Goal: Communication & Community: Answer question/provide support

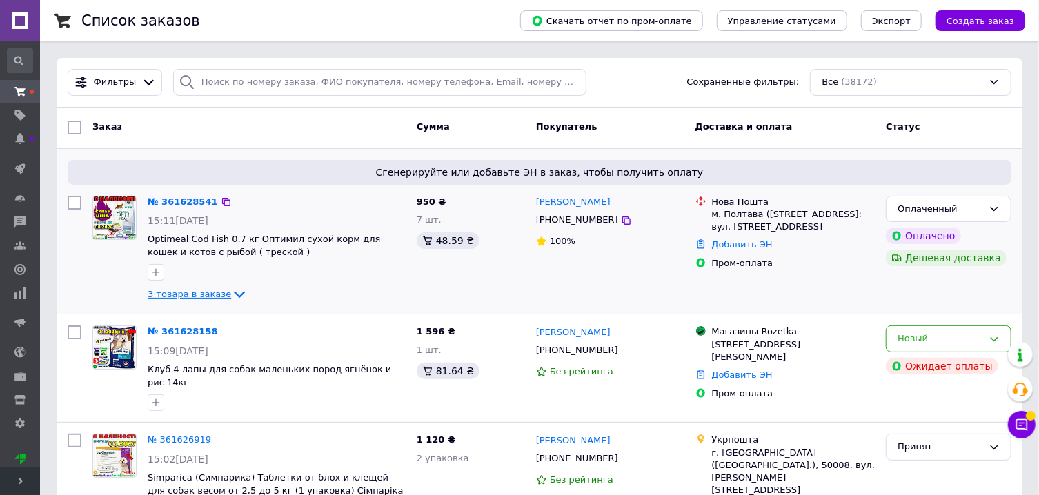
click at [231, 289] on icon at bounding box center [239, 294] width 17 height 17
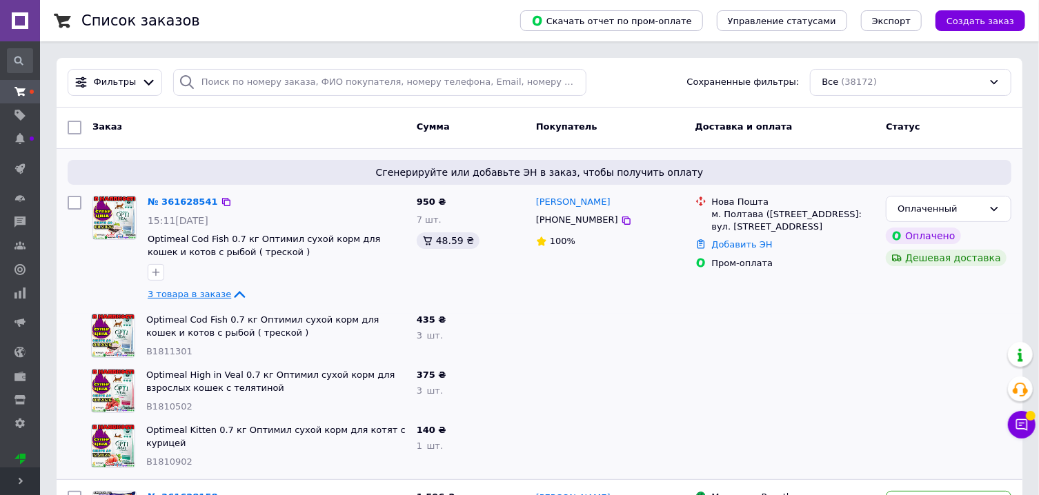
click at [176, 351] on span "B1811301" at bounding box center [169, 351] width 46 height 10
copy span "B1811301"
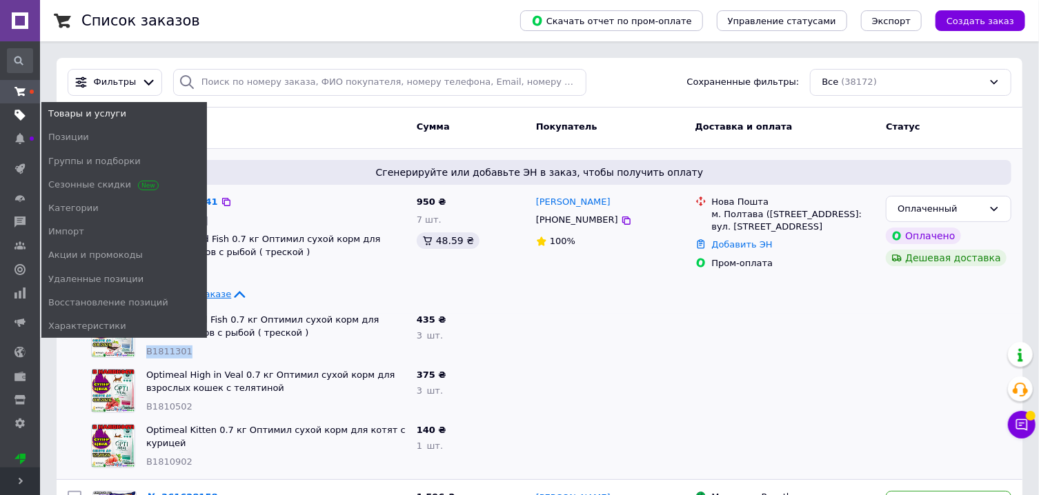
click at [15, 116] on use at bounding box center [19, 115] width 11 height 11
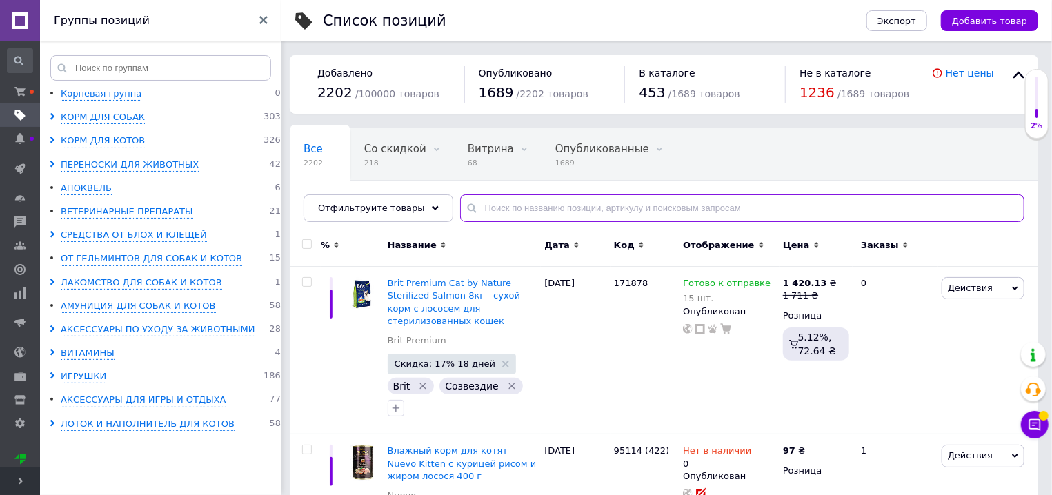
click at [509, 207] on input "text" at bounding box center [742, 209] width 564 height 28
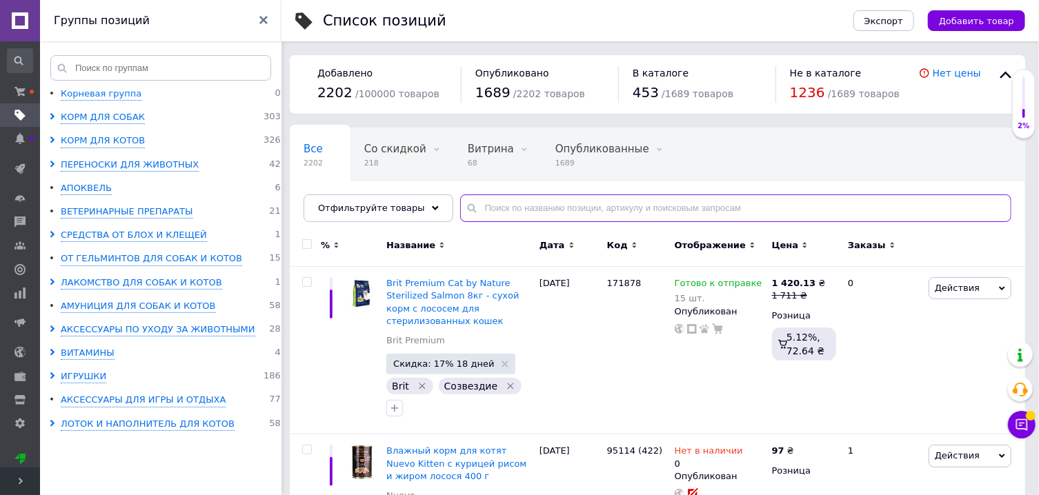
paste input "B1811301"
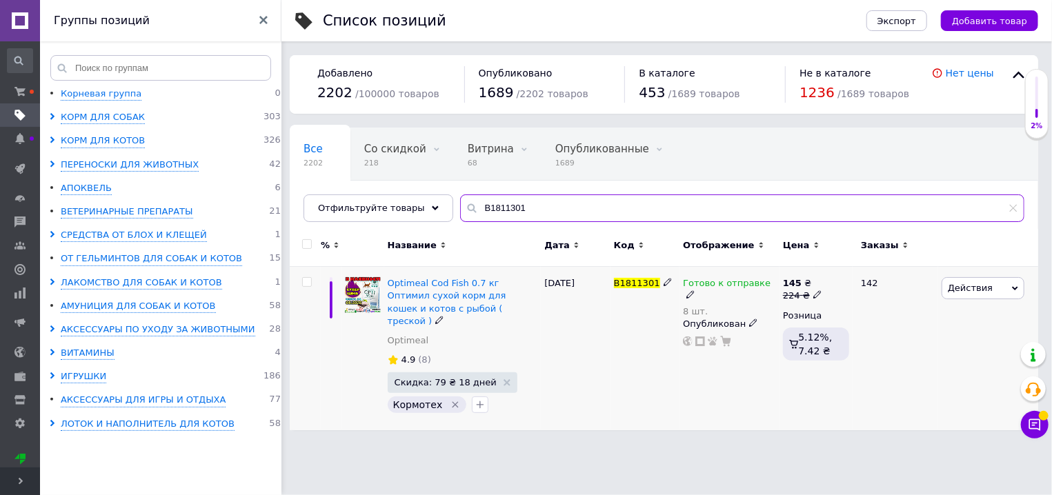
type input "B1811301"
click at [695, 291] on icon at bounding box center [691, 295] width 8 height 8
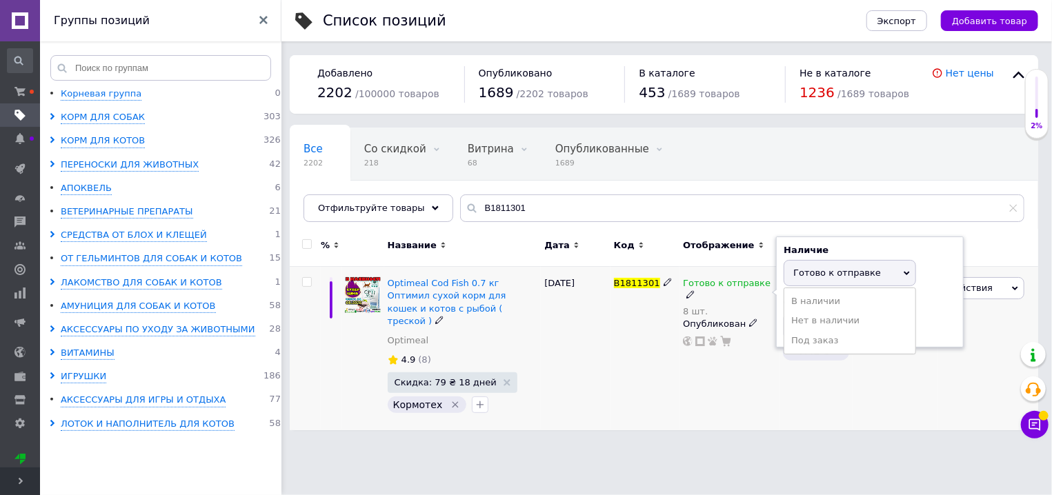
click at [930, 286] on div "Наличие Готово к отправке В наличии Нет в наличии Под заказ Остатки 8 шт." at bounding box center [870, 292] width 173 height 97
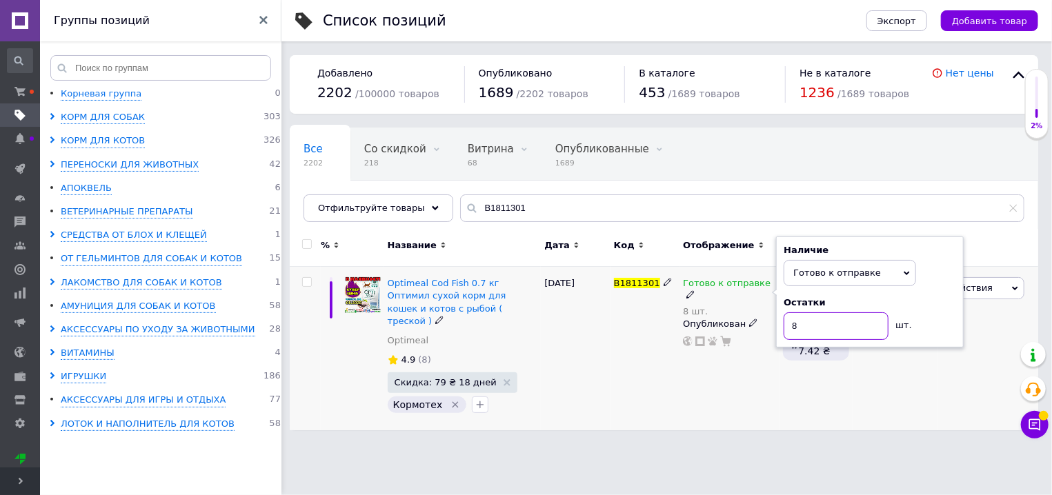
drag, startPoint x: 793, startPoint y: 326, endPoint x: 807, endPoint y: 325, distance: 14.6
click at [807, 325] on input "8" at bounding box center [836, 327] width 105 height 28
type input "7"
click at [582, 342] on div "[DATE]" at bounding box center [575, 349] width 69 height 164
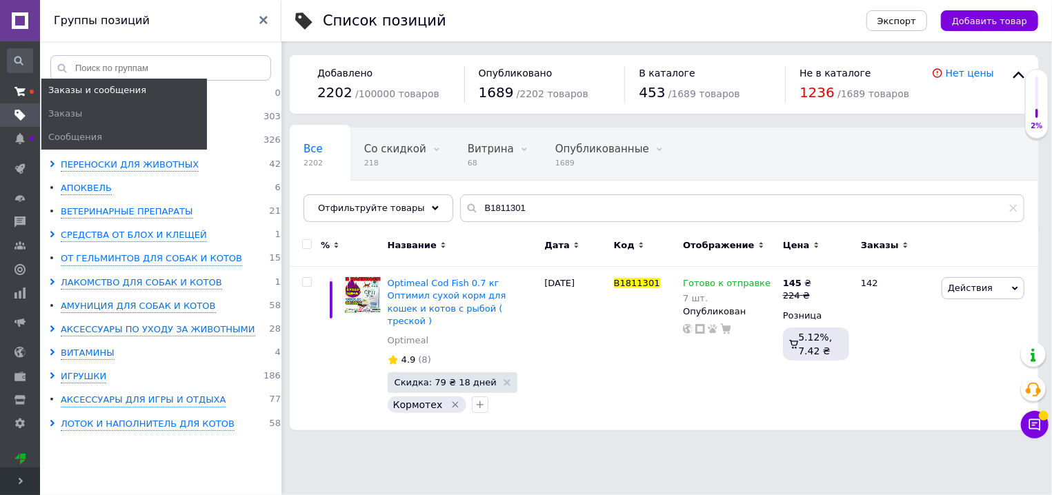
click at [16, 97] on icon at bounding box center [19, 91] width 11 height 11
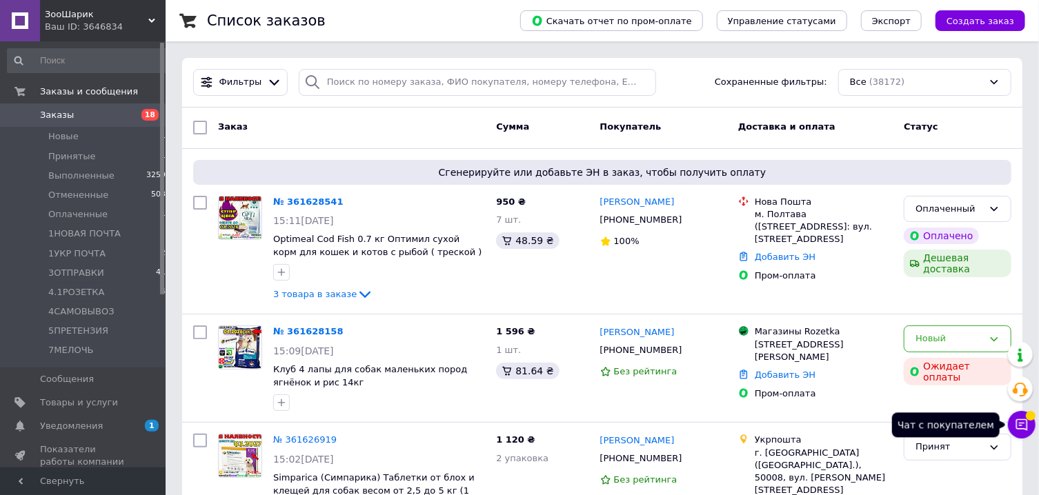
click at [1024, 430] on icon at bounding box center [1022, 425] width 14 height 14
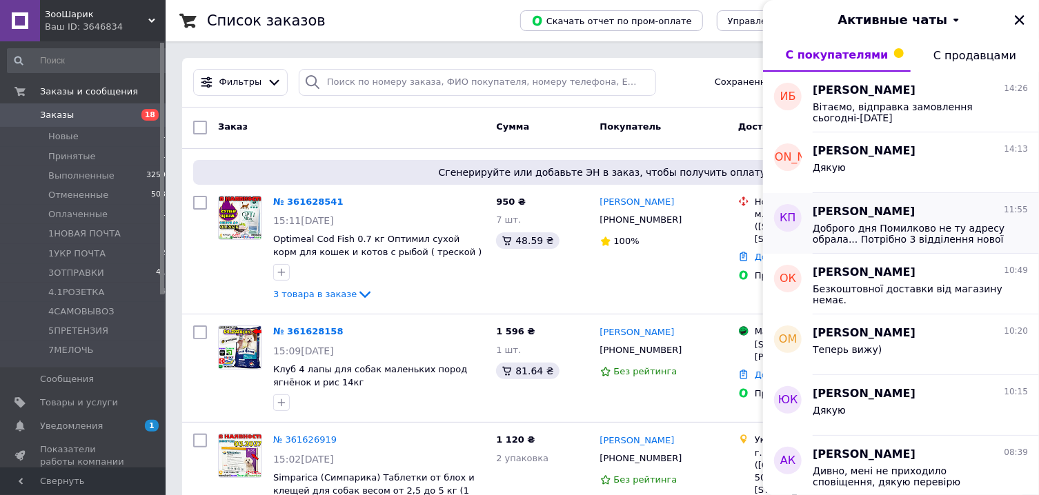
scroll to position [342, 0]
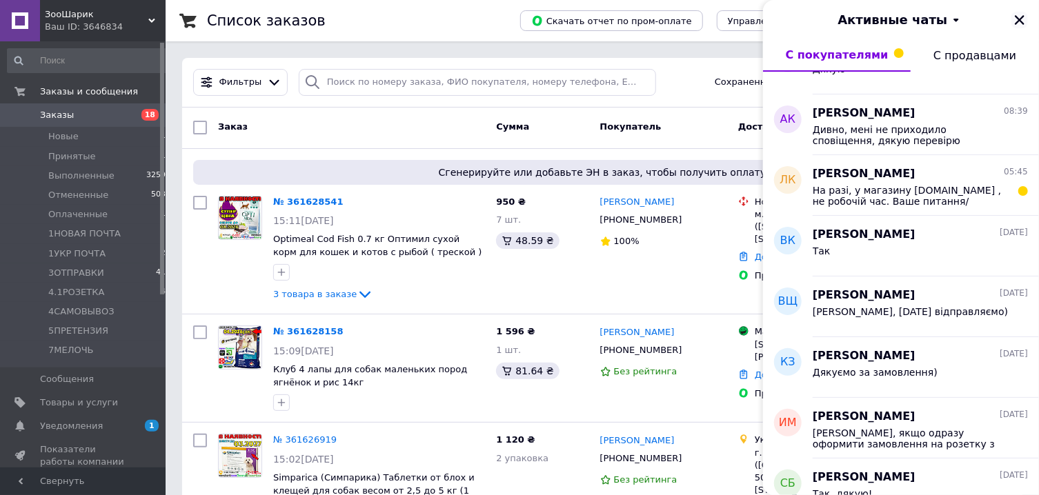
click at [1017, 21] on icon "Закрыть" at bounding box center [1020, 20] width 12 height 12
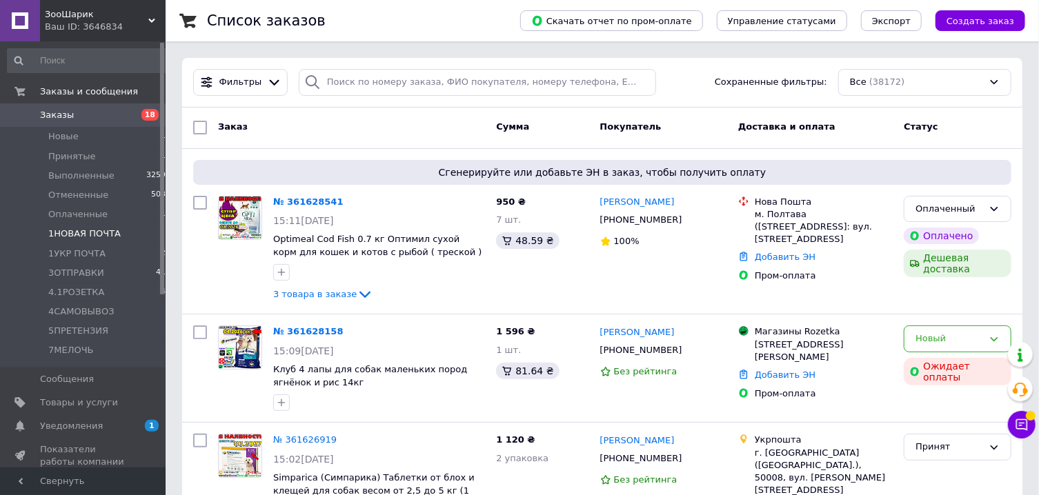
click at [79, 232] on span "1НОВАЯ ПОЧТА" at bounding box center [84, 234] width 72 height 12
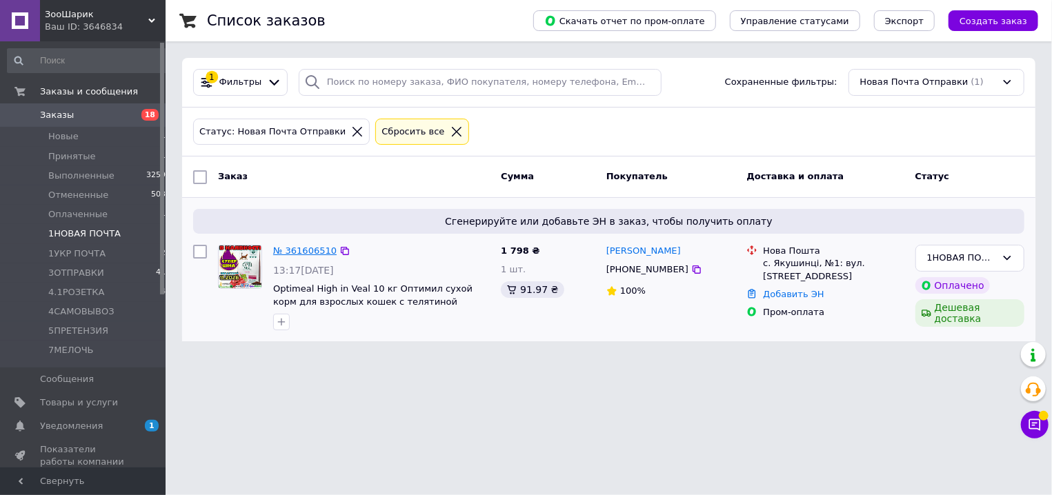
click at [291, 253] on link "№ 361606510" at bounding box center [304, 251] width 63 height 10
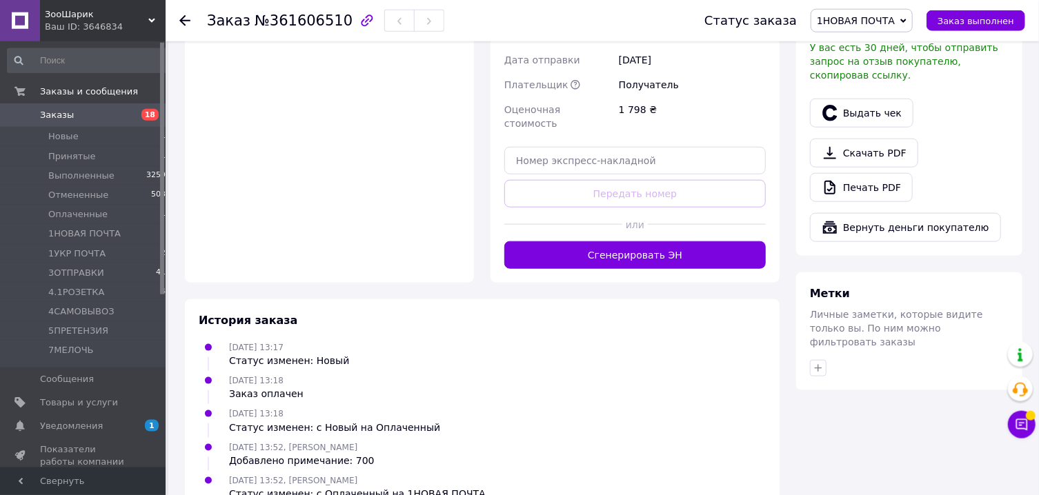
scroll to position [684, 0]
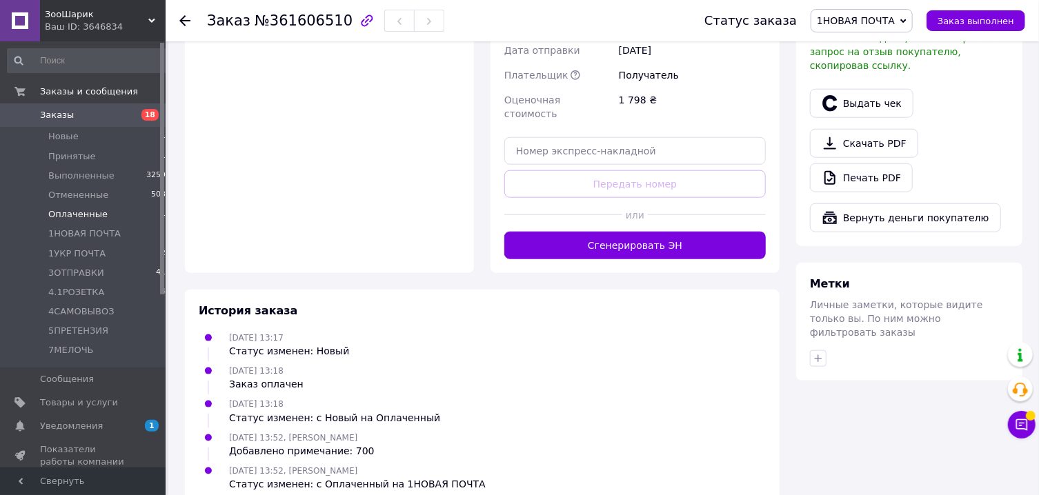
click at [80, 217] on span "Оплаченные" at bounding box center [77, 214] width 59 height 12
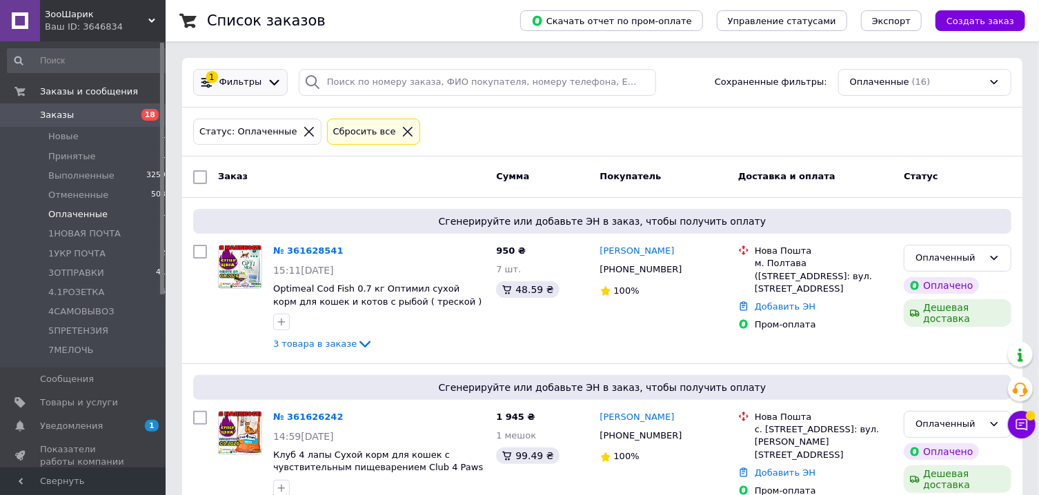
click at [277, 88] on div at bounding box center [274, 82] width 20 height 14
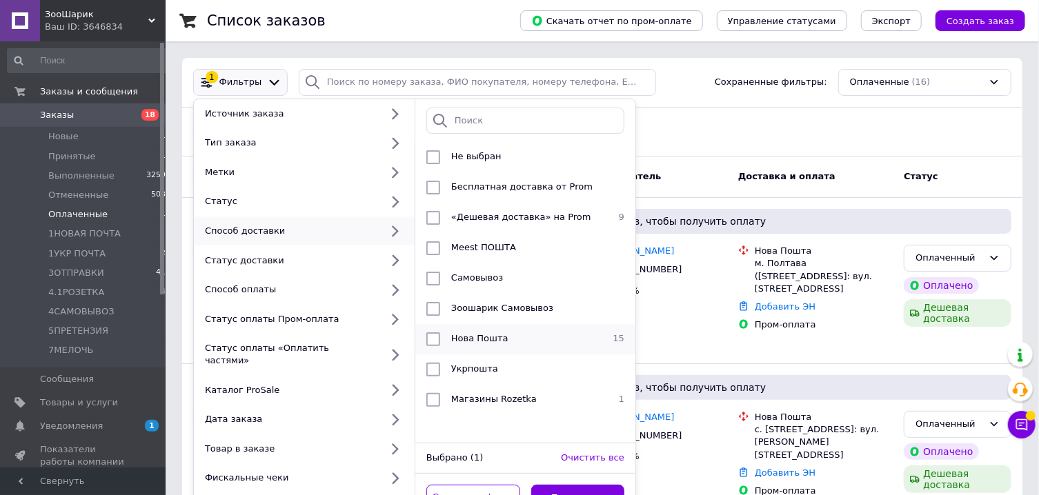
click at [487, 335] on span "Нова Пошта" at bounding box center [479, 338] width 57 height 10
checkbox input "true"
click at [561, 485] on button "Применить" at bounding box center [578, 498] width 94 height 27
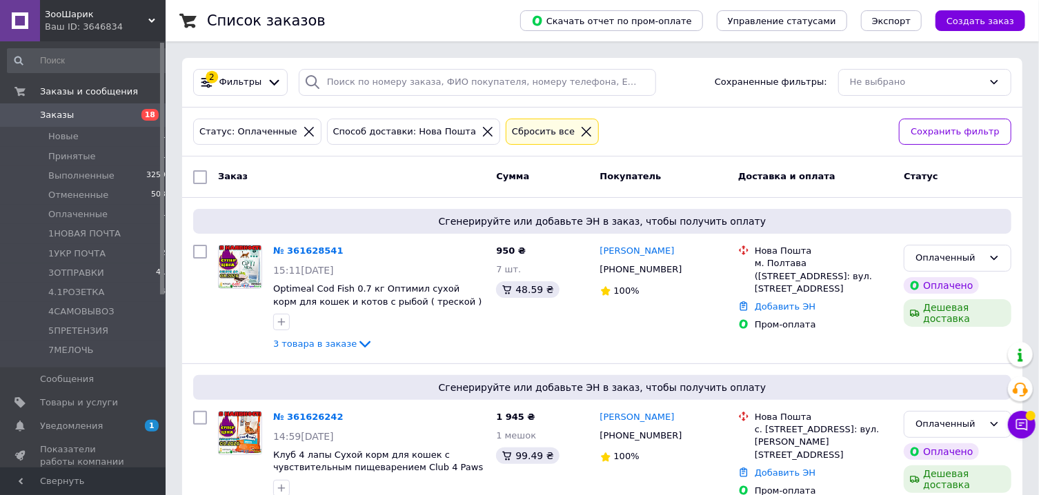
click at [199, 177] on input "checkbox" at bounding box center [200, 177] width 14 height 14
checkbox input "true"
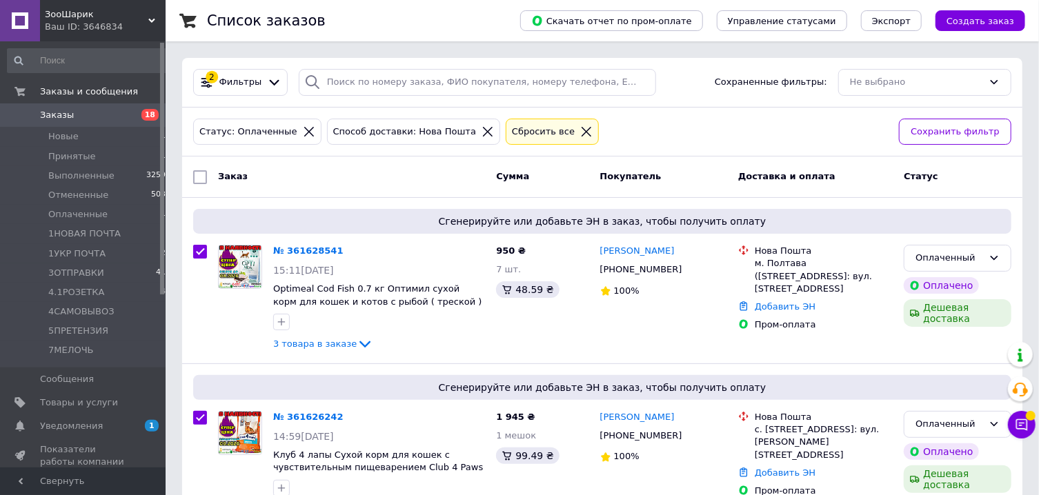
checkbox input "true"
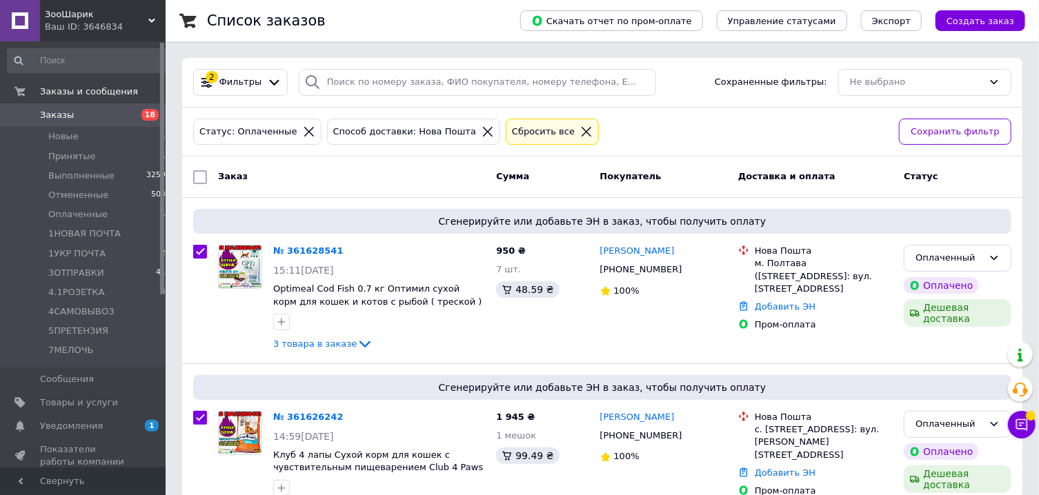
checkbox input "true"
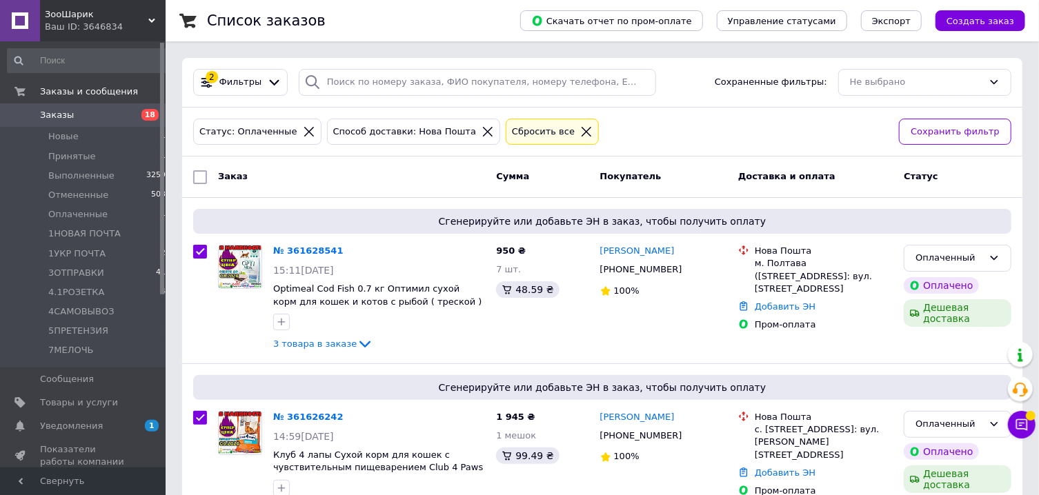
checkbox input "true"
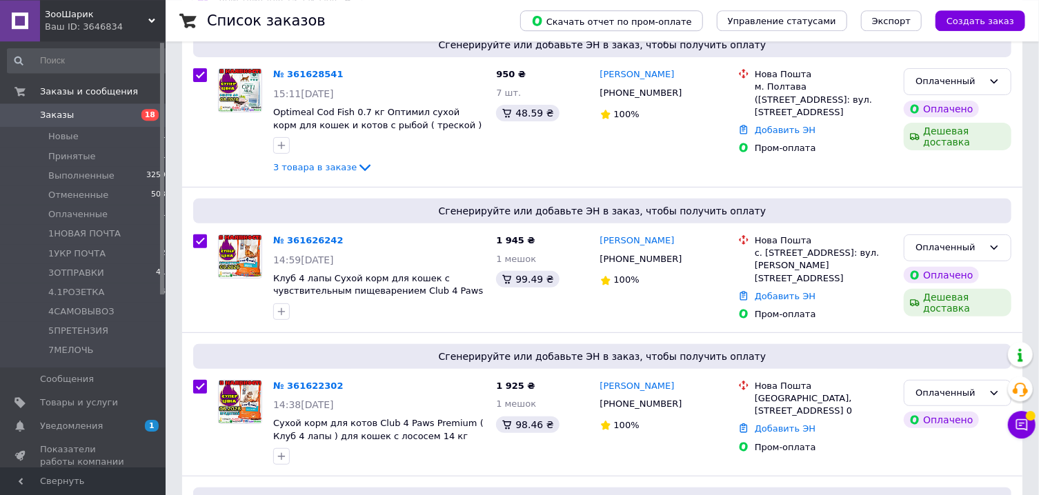
scroll to position [179, 0]
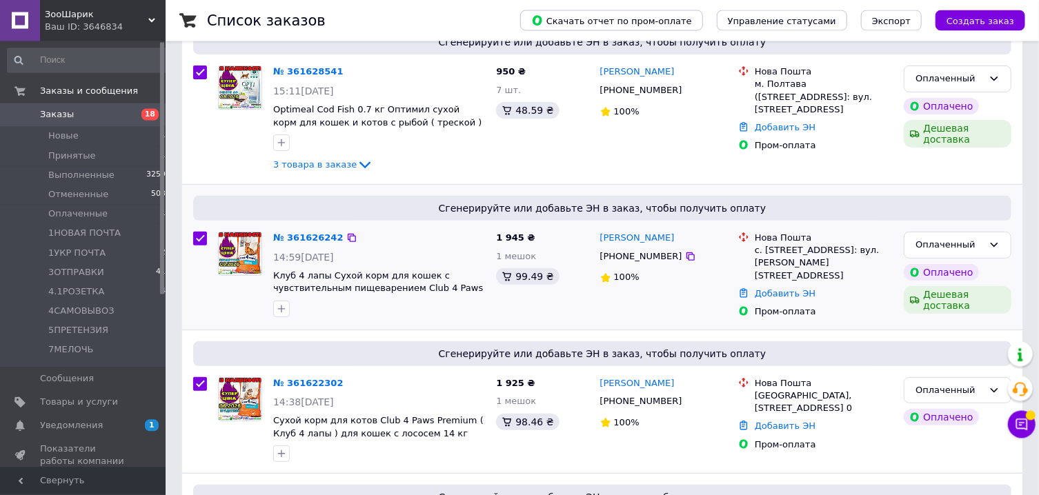
click at [202, 239] on input "checkbox" at bounding box center [200, 239] width 14 height 14
checkbox input "false"
checkbox input "true"
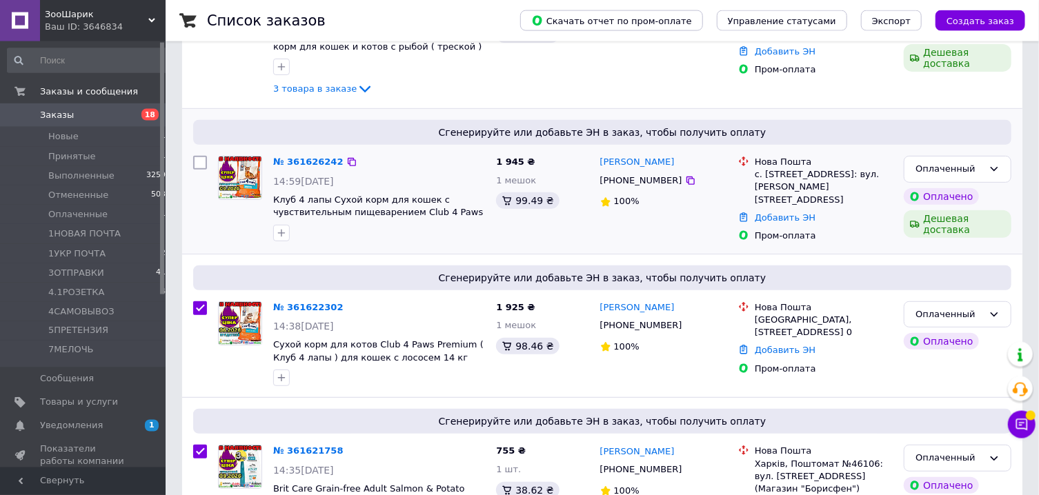
scroll to position [257, 0]
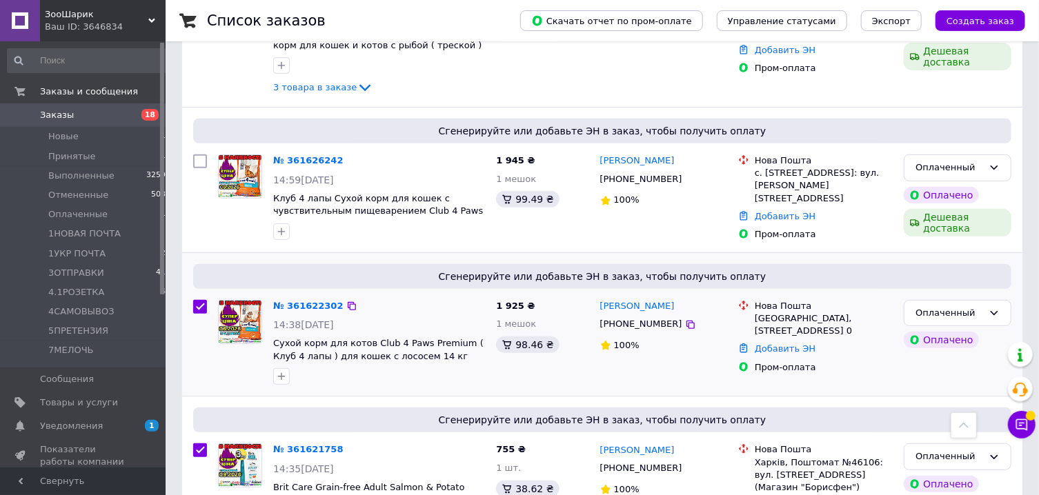
click at [199, 304] on input "checkbox" at bounding box center [200, 307] width 14 height 14
checkbox input "false"
checkbox input "true"
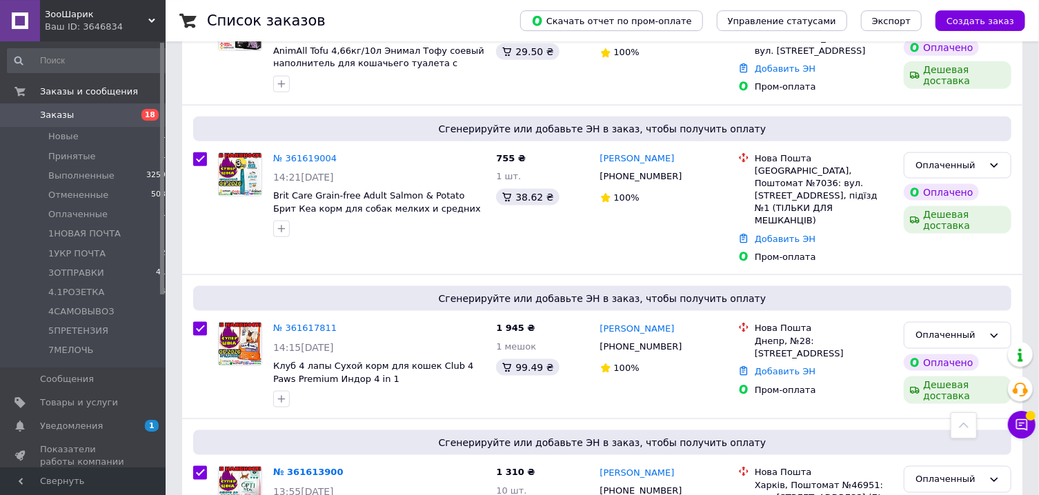
scroll to position [841, 0]
click at [199, 321] on input "checkbox" at bounding box center [200, 328] width 14 height 14
checkbox input "false"
checkbox input "true"
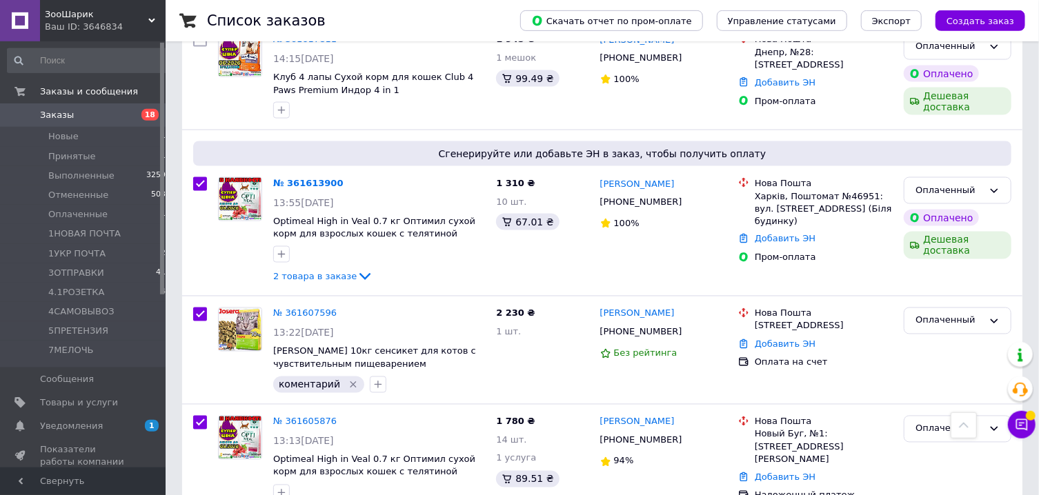
scroll to position [1132, 0]
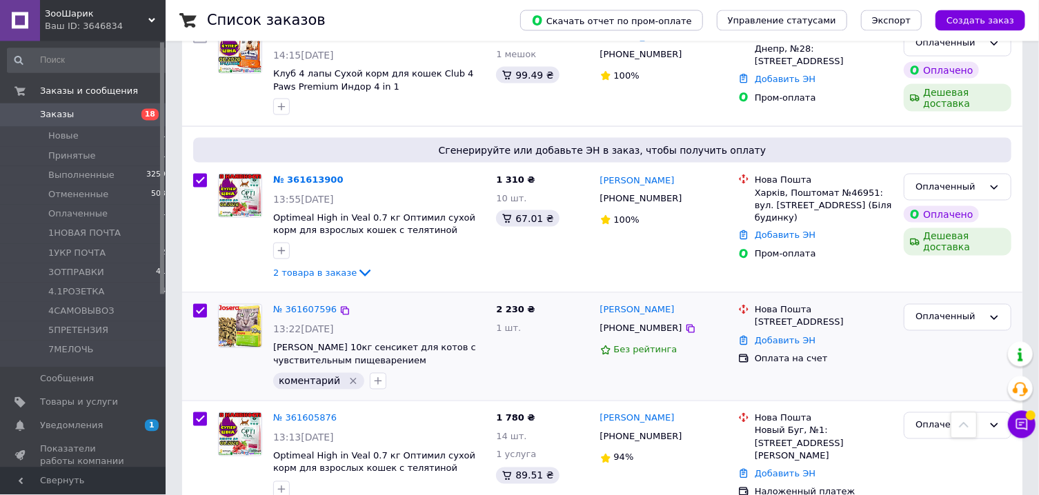
click at [199, 304] on input "checkbox" at bounding box center [200, 311] width 14 height 14
checkbox input "false"
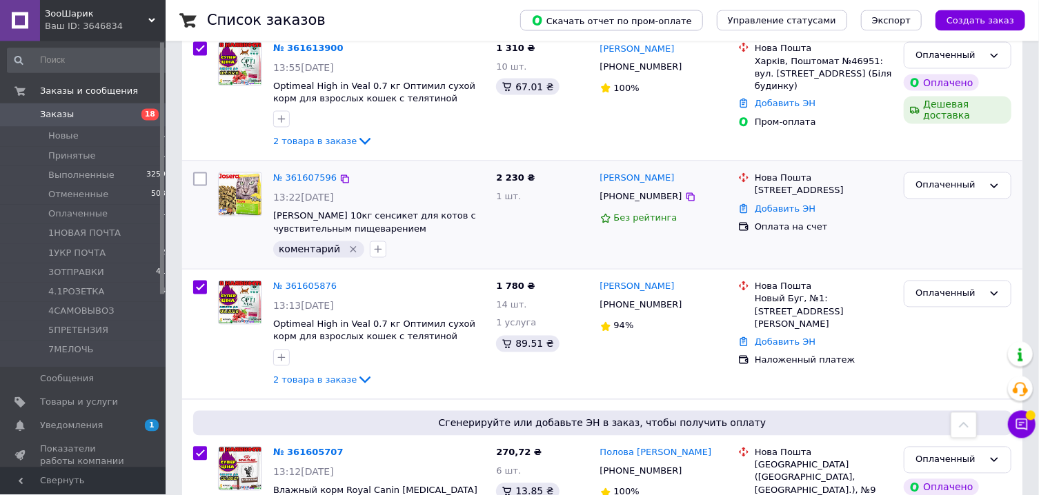
scroll to position [1269, 0]
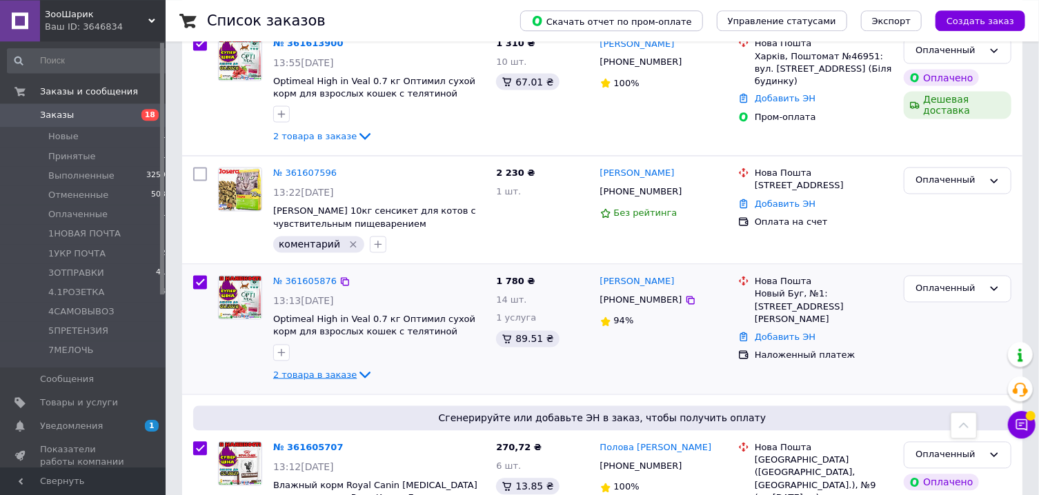
click at [357, 366] on icon at bounding box center [365, 374] width 17 height 17
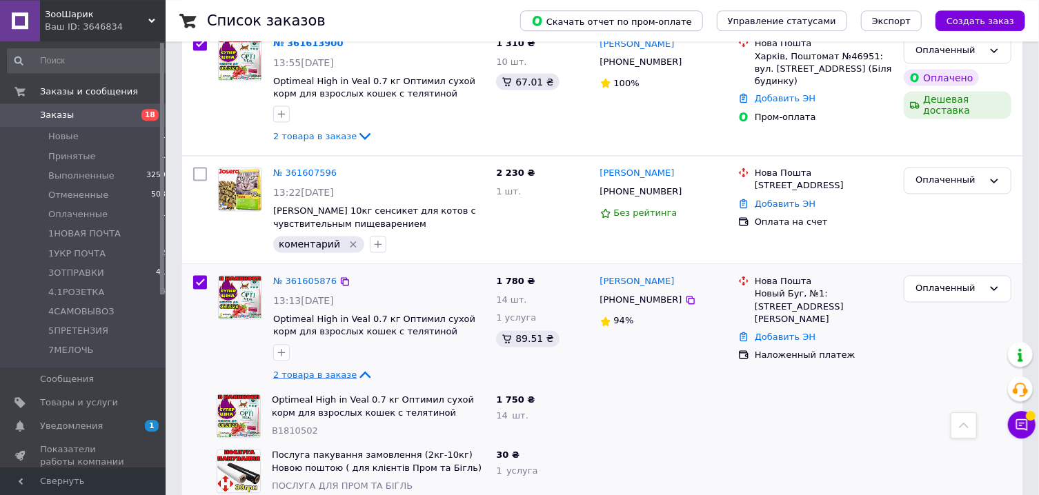
click at [357, 366] on icon at bounding box center [365, 374] width 17 height 17
checkbox input "true"
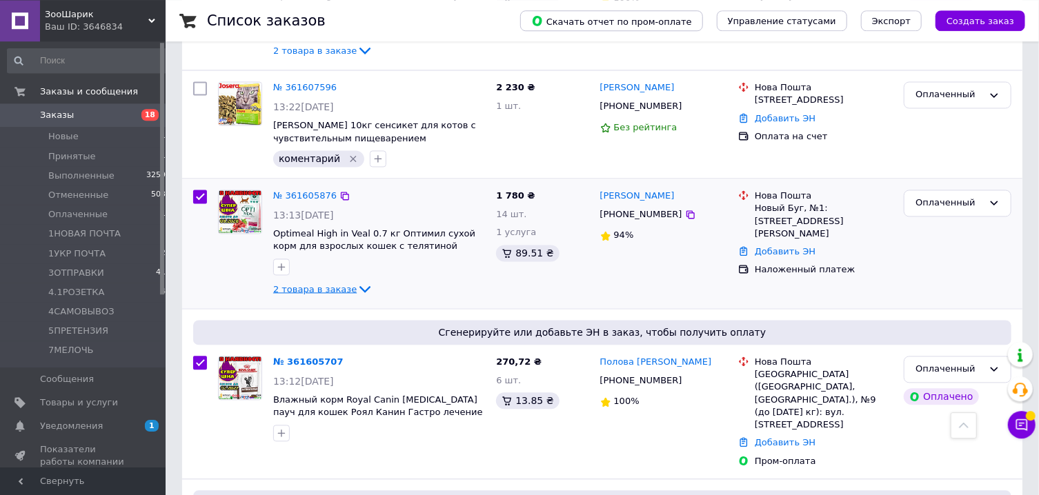
scroll to position [1355, 0]
click at [204, 189] on input "checkbox" at bounding box center [200, 196] width 14 height 14
checkbox input "false"
checkbox input "true"
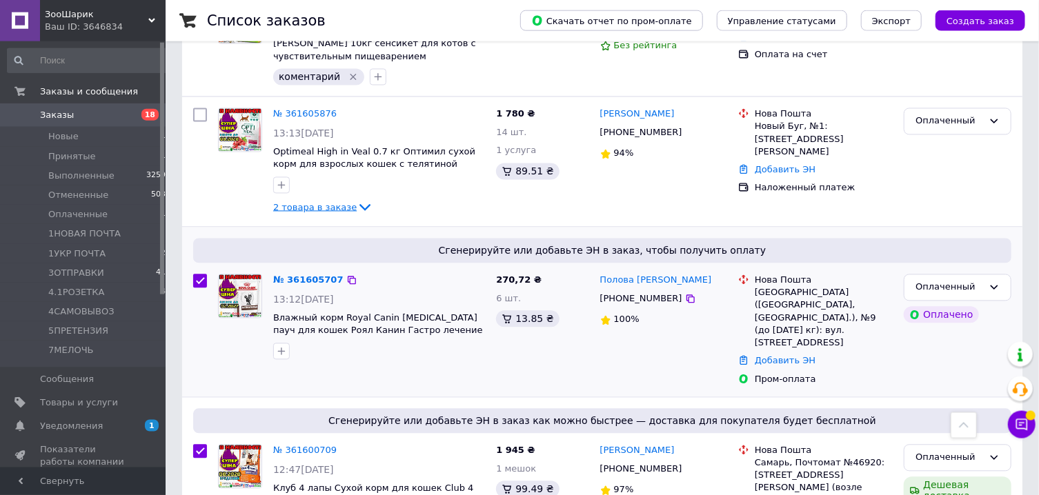
scroll to position [1437, 0]
click at [199, 273] on input "checkbox" at bounding box center [200, 280] width 14 height 14
checkbox input "false"
checkbox input "true"
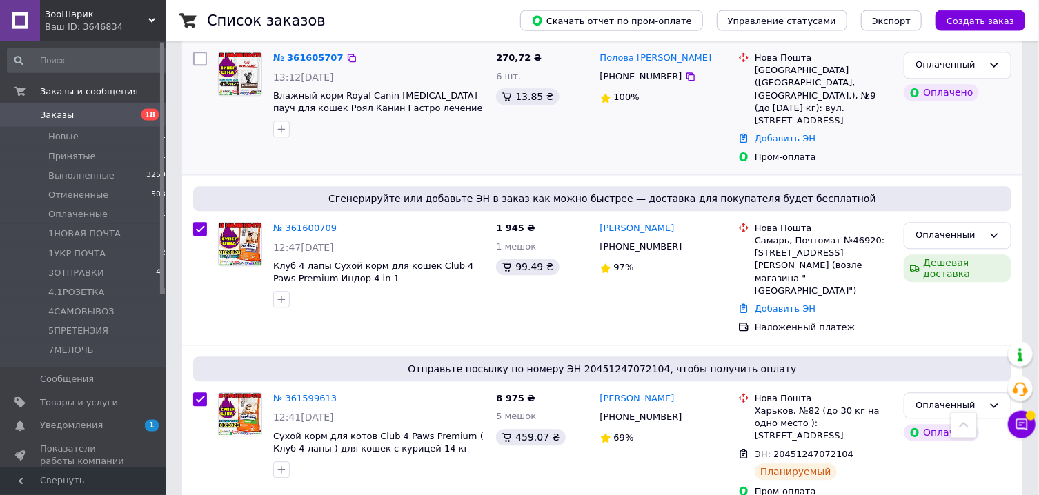
scroll to position [1676, 0]
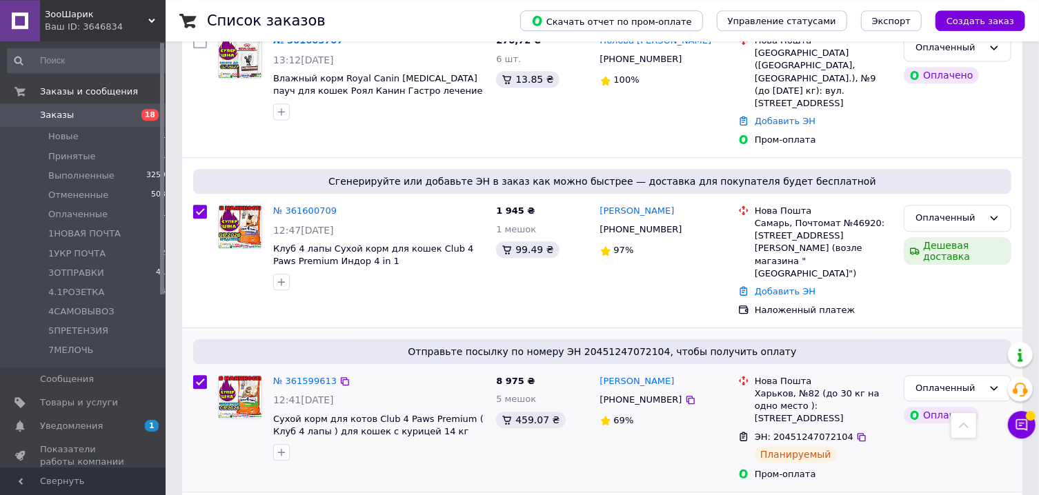
click at [198, 375] on input "checkbox" at bounding box center [200, 382] width 14 height 14
checkbox input "false"
checkbox input "true"
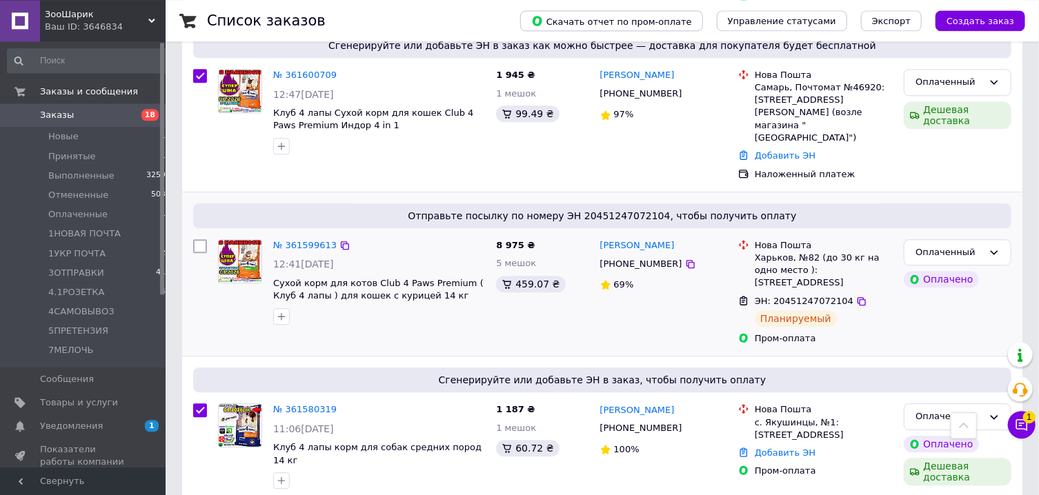
scroll to position [1824, 0]
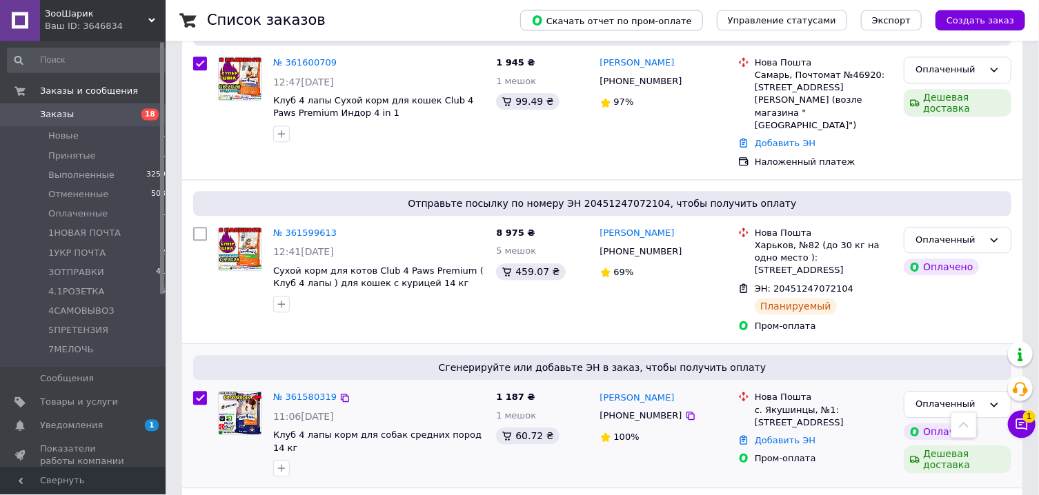
click at [204, 392] on input "checkbox" at bounding box center [200, 399] width 14 height 14
checkbox input "false"
checkbox input "true"
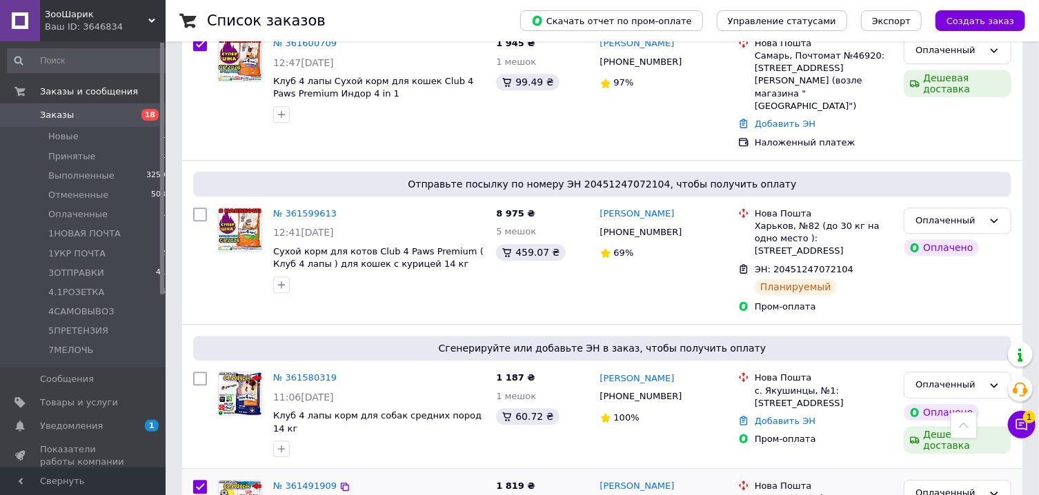
click at [203, 480] on input "checkbox" at bounding box center [200, 487] width 14 height 14
checkbox input "false"
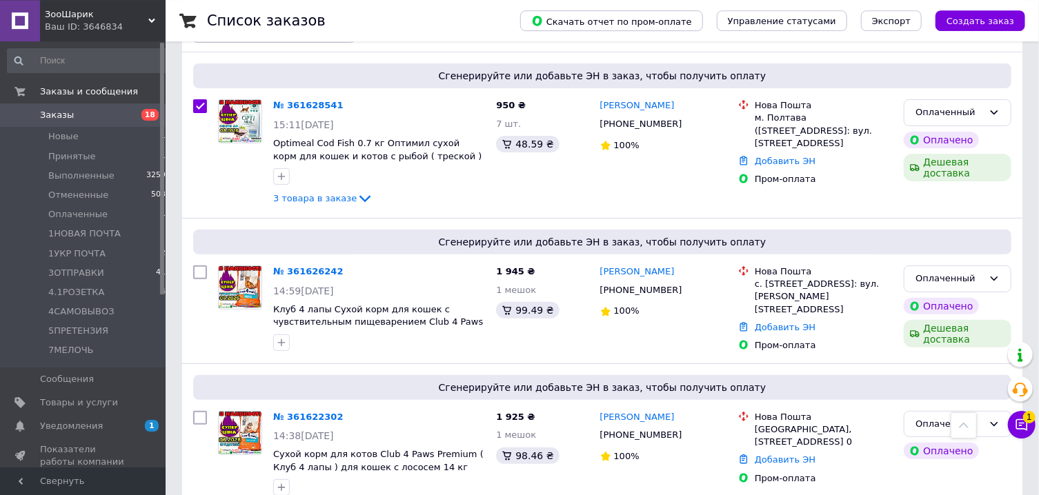
scroll to position [0, 0]
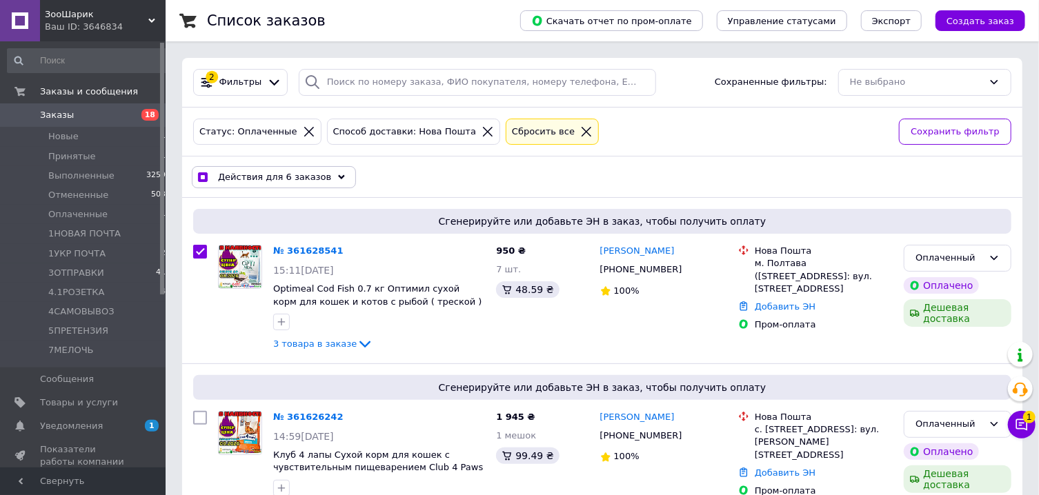
click at [338, 176] on icon at bounding box center [341, 177] width 7 height 7
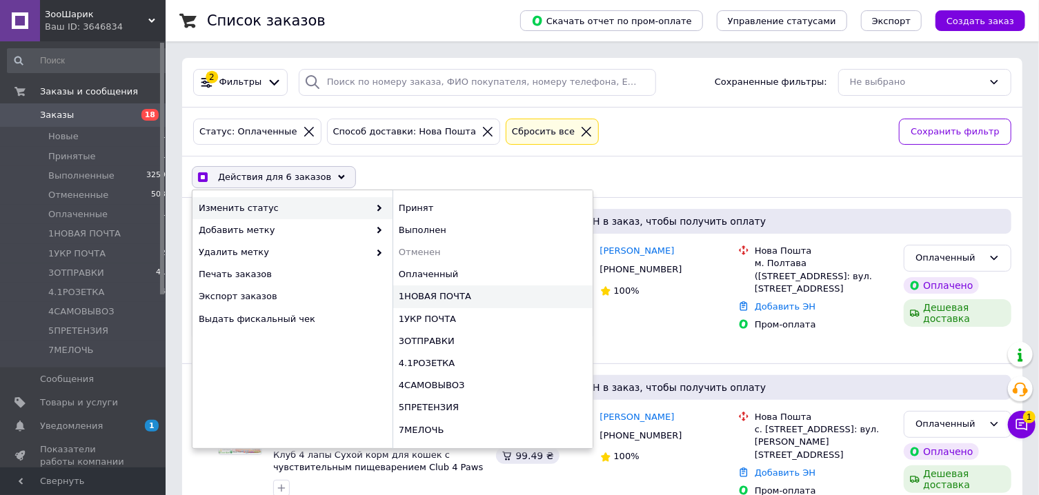
checkbox input "true"
click at [428, 293] on div "1НОВАЯ ПОЧТА" at bounding box center [493, 297] width 200 height 22
checkbox input "false"
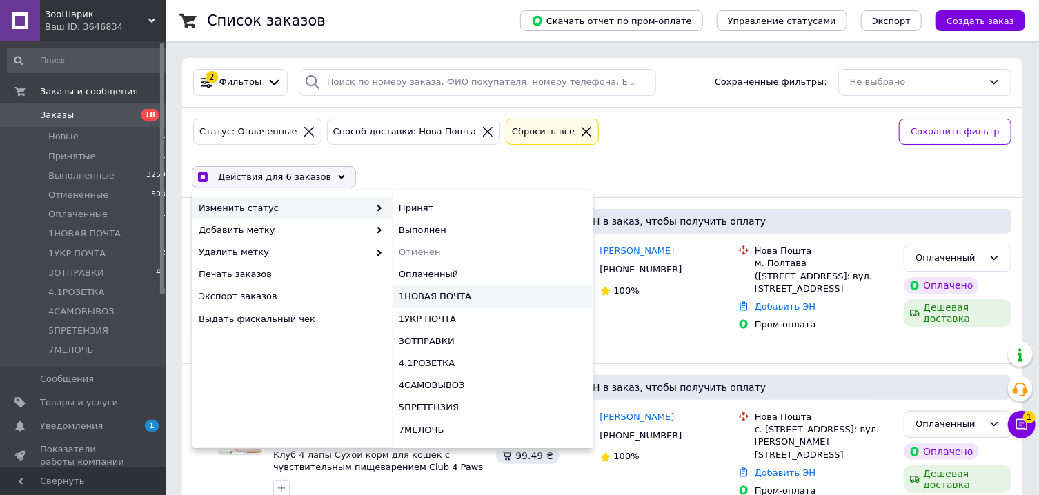
checkbox input "false"
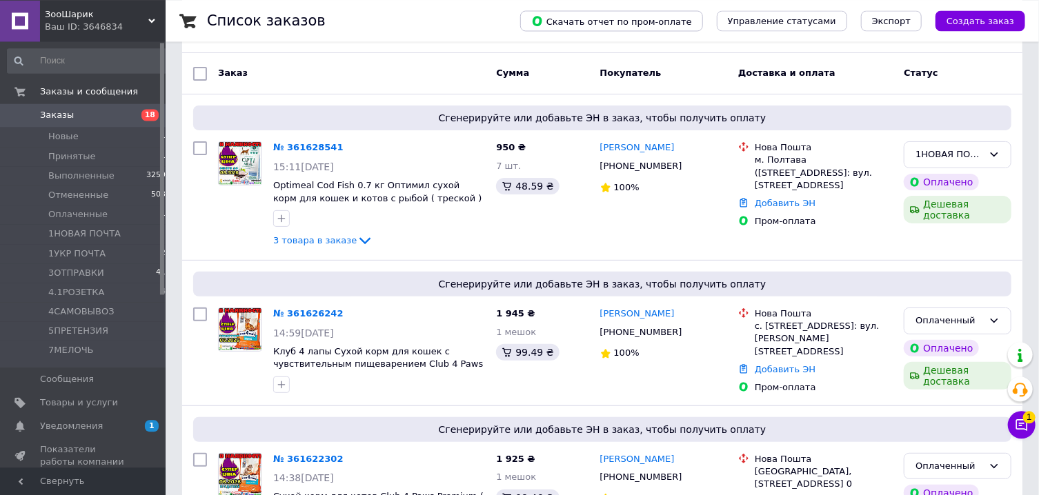
scroll to position [140, 0]
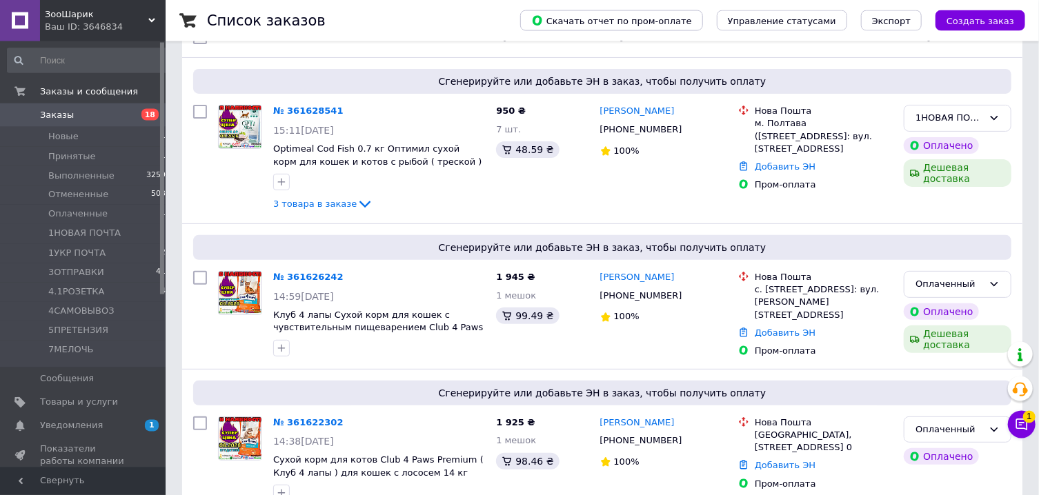
click at [1032, 438] on div "Чат с покупателем 1" at bounding box center [1022, 425] width 28 height 28
click at [1023, 427] on icon at bounding box center [1022, 425] width 14 height 14
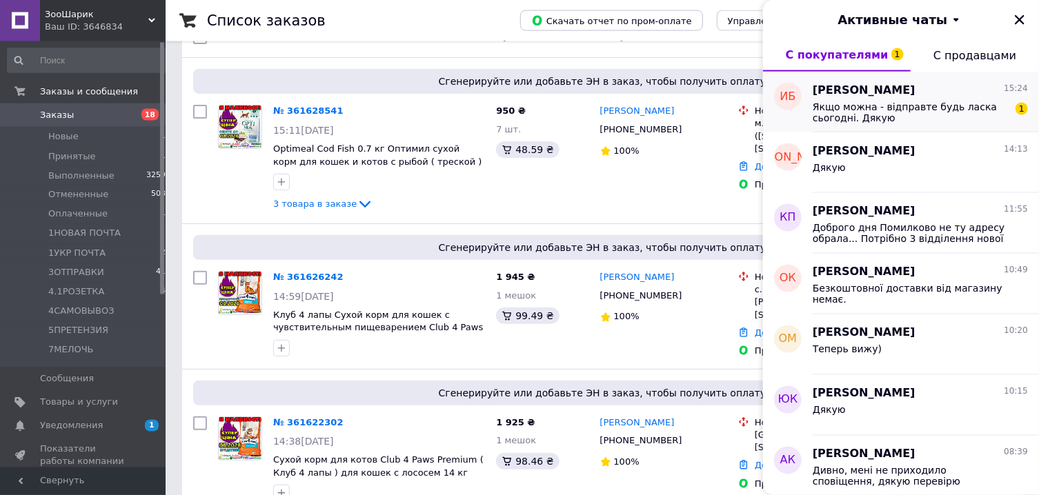
click at [843, 109] on span "Якщо можна - відправте будь ласка сьогодні. Дякую" at bounding box center [911, 112] width 196 height 22
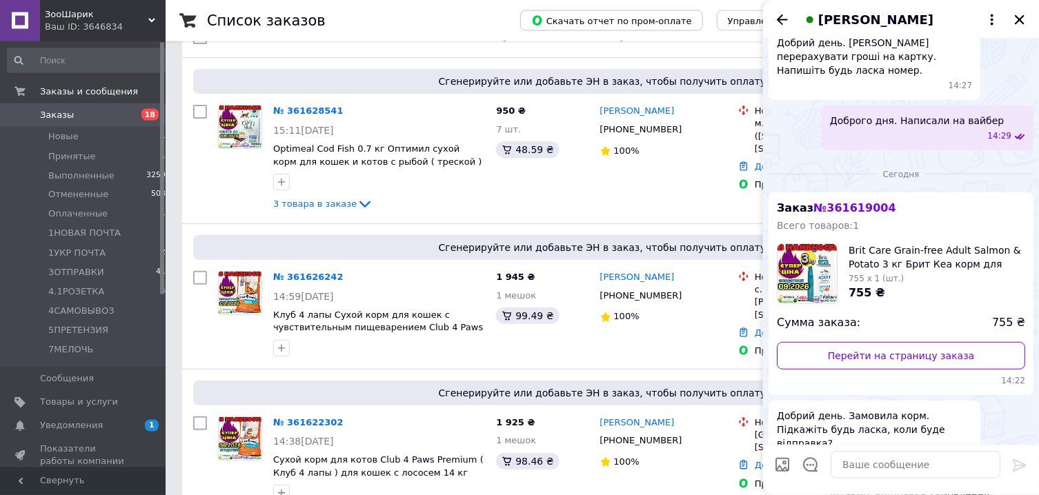
scroll to position [442, 0]
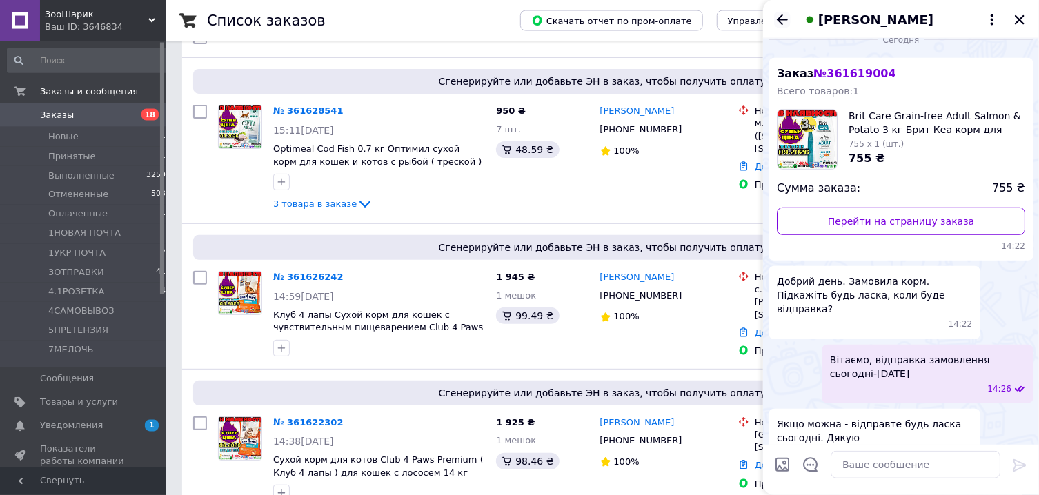
click at [785, 17] on icon "Назад" at bounding box center [782, 20] width 17 height 17
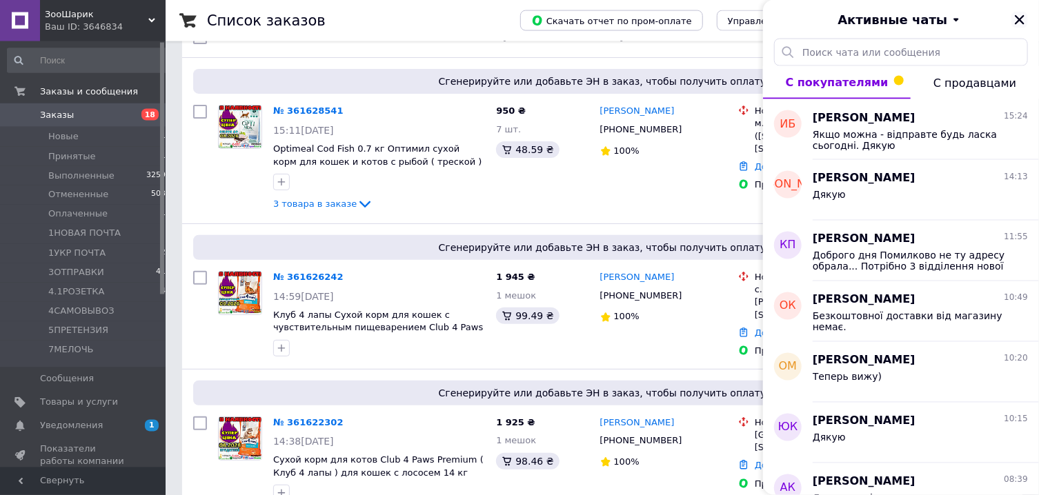
click at [1012, 17] on button "Закрыть" at bounding box center [1020, 20] width 17 height 17
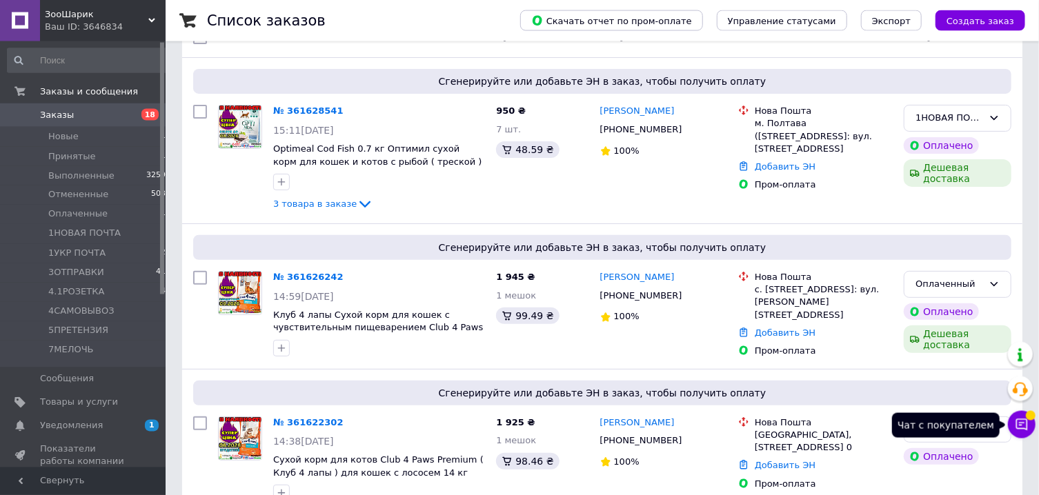
click at [1019, 434] on button "Чат с покупателем" at bounding box center [1022, 425] width 28 height 28
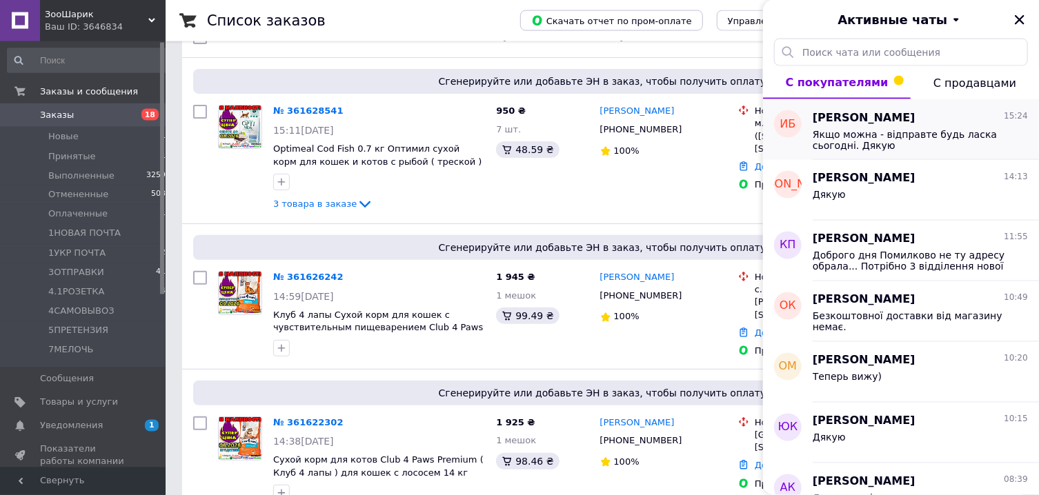
click at [894, 136] on span "Якщо можна - відправте будь ласка сьогодні. Дякую" at bounding box center [911, 140] width 196 height 22
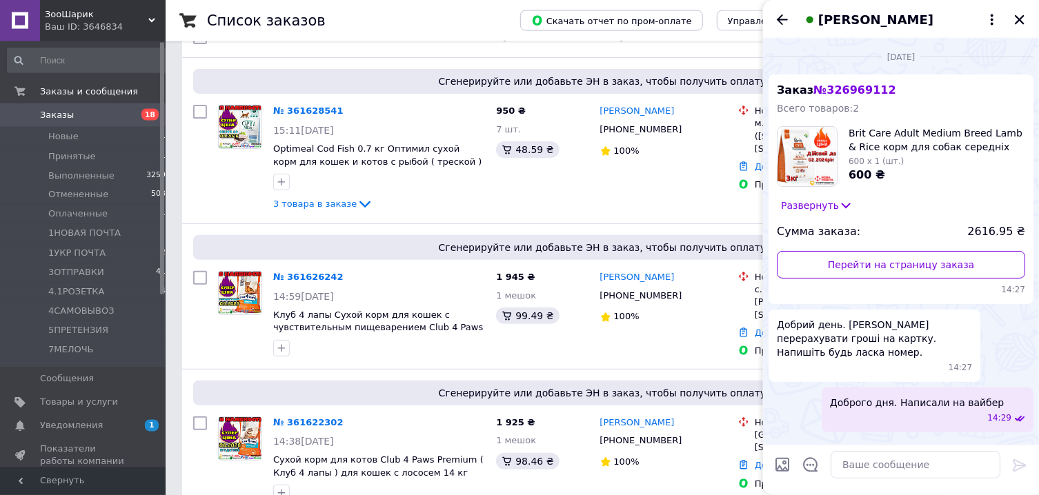
scroll to position [418, 0]
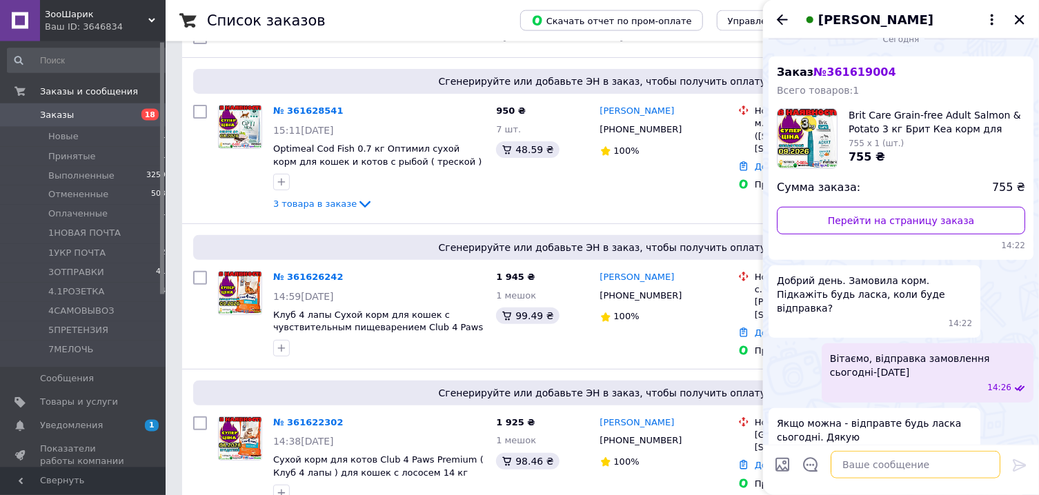
click at [881, 453] on textarea at bounding box center [916, 465] width 170 height 28
type textarea "Постараємось"
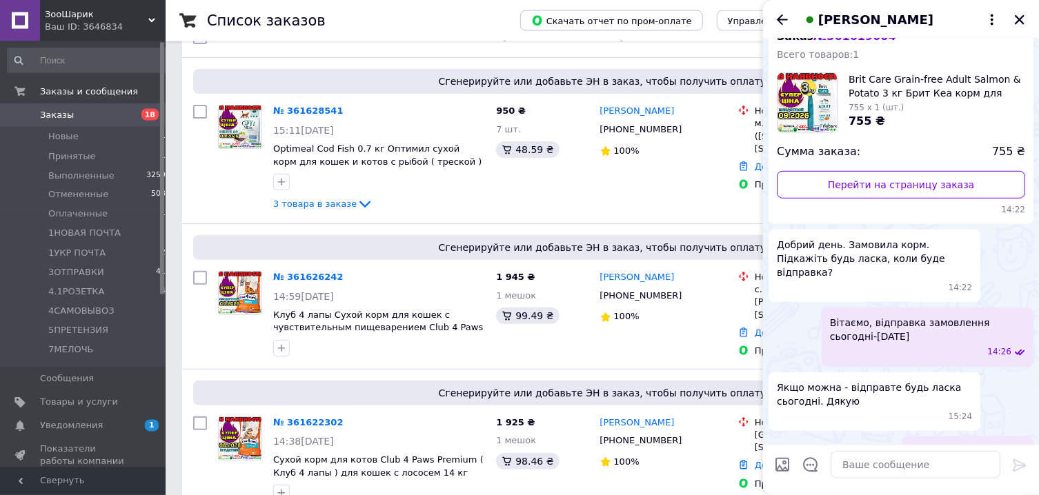
click at [1012, 19] on button "Закрыть" at bounding box center [1020, 20] width 17 height 17
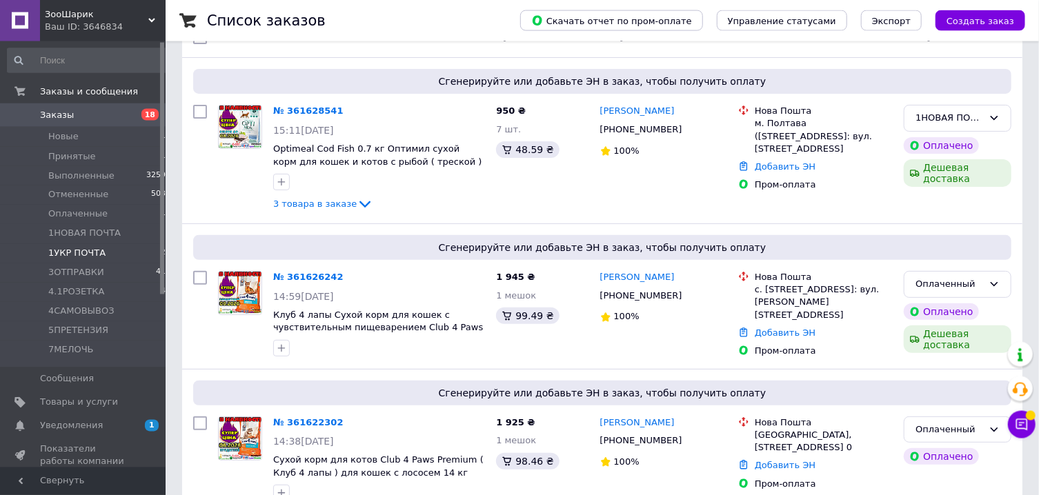
click at [84, 255] on span "1УКР ПОЧТА" at bounding box center [76, 254] width 57 height 12
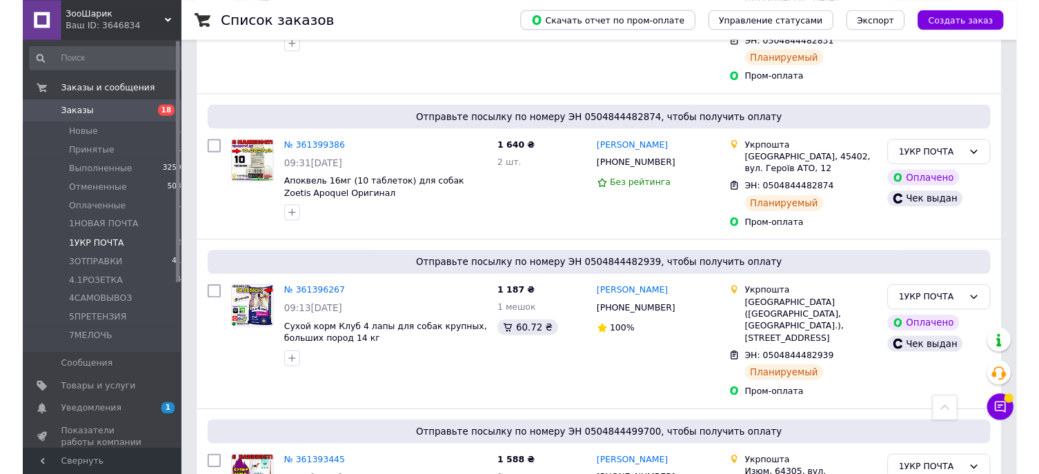
scroll to position [3528, 0]
